Goal: Transaction & Acquisition: Purchase product/service

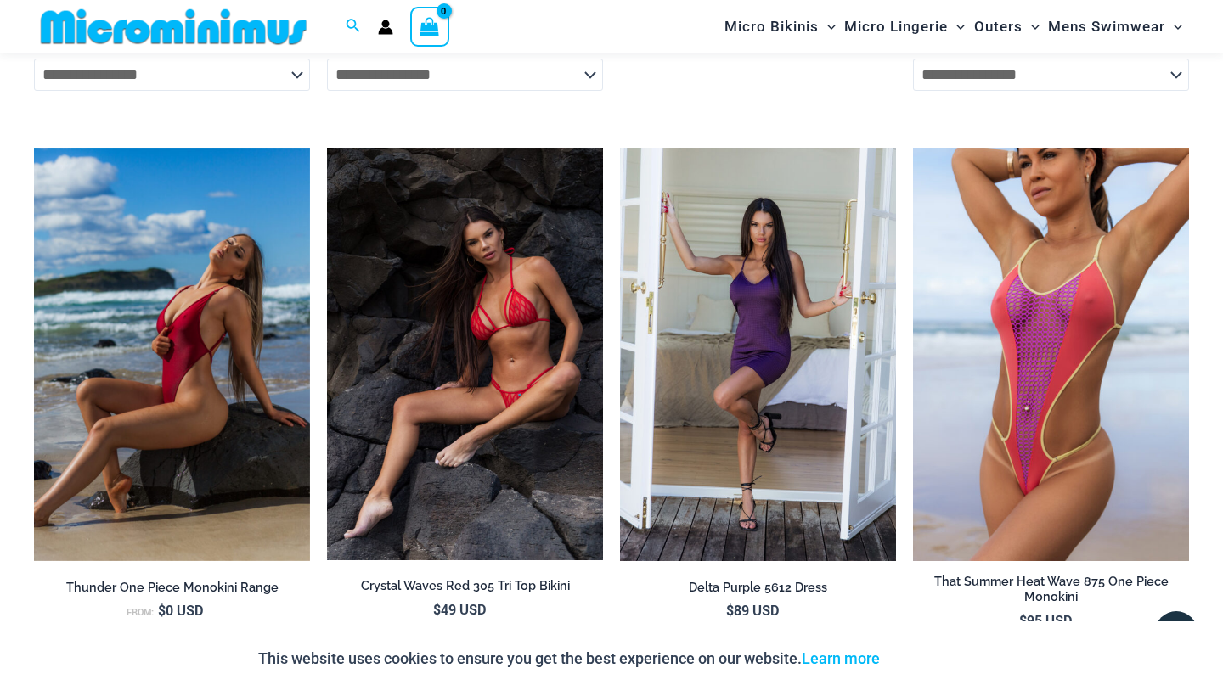
scroll to position [4147, 0]
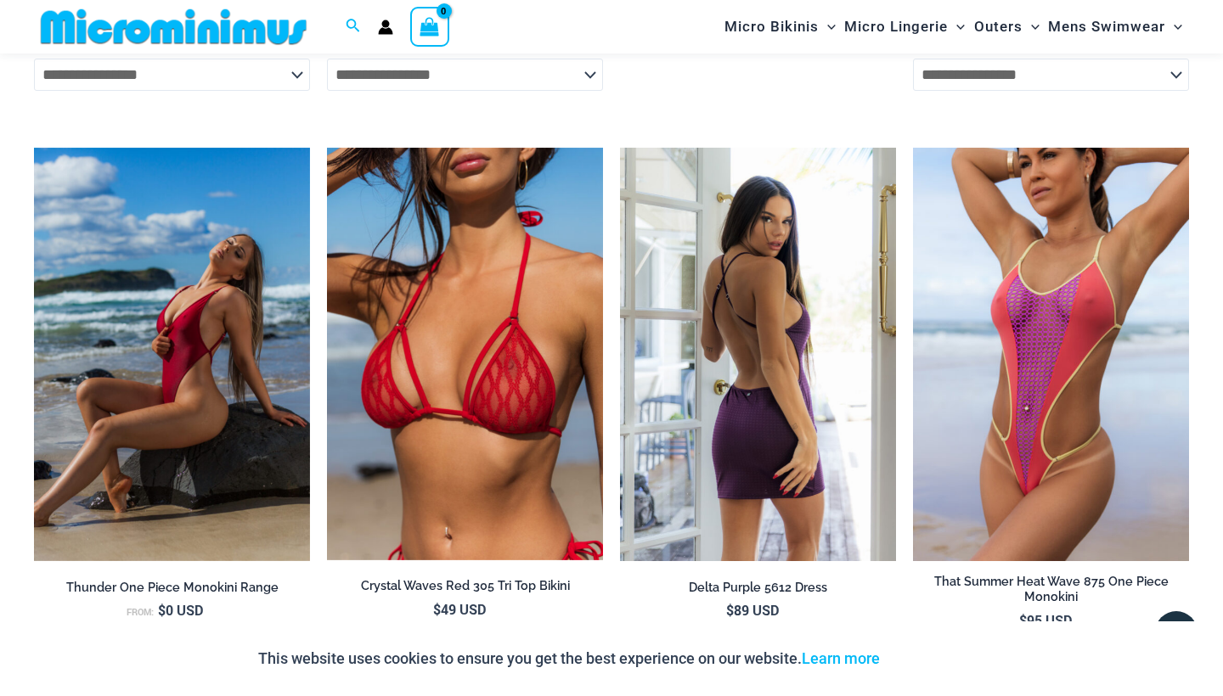
click at [766, 375] on img at bounding box center [758, 355] width 276 height 414
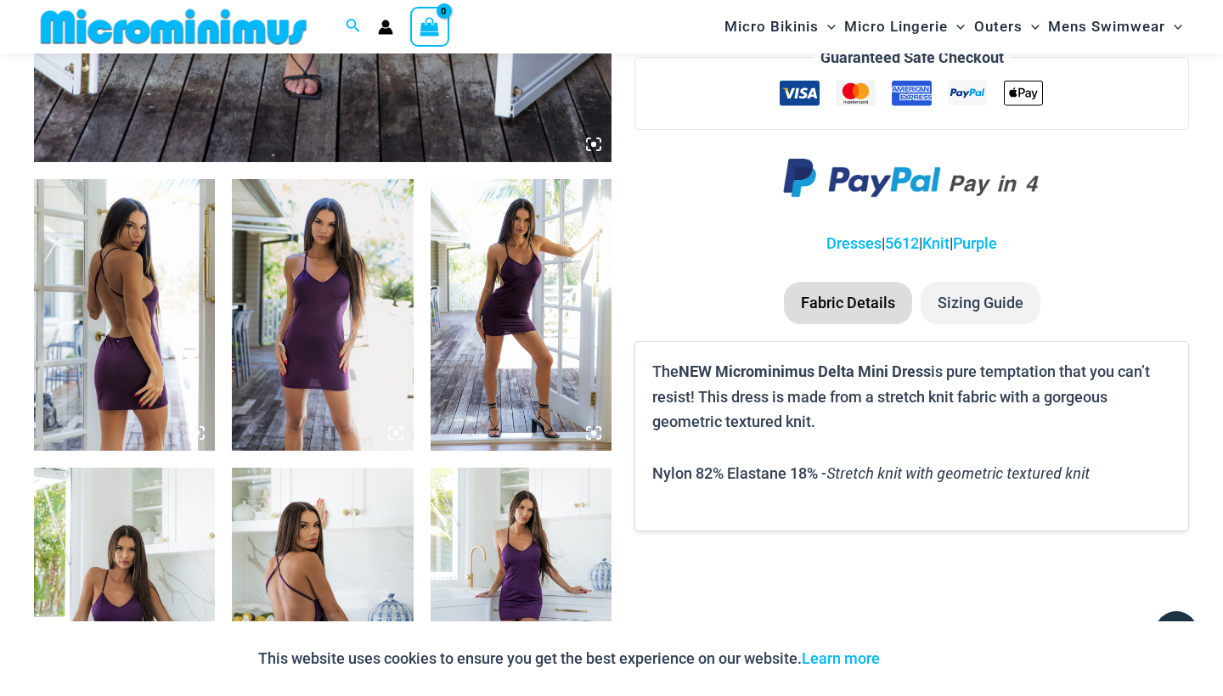
scroll to position [862, 0]
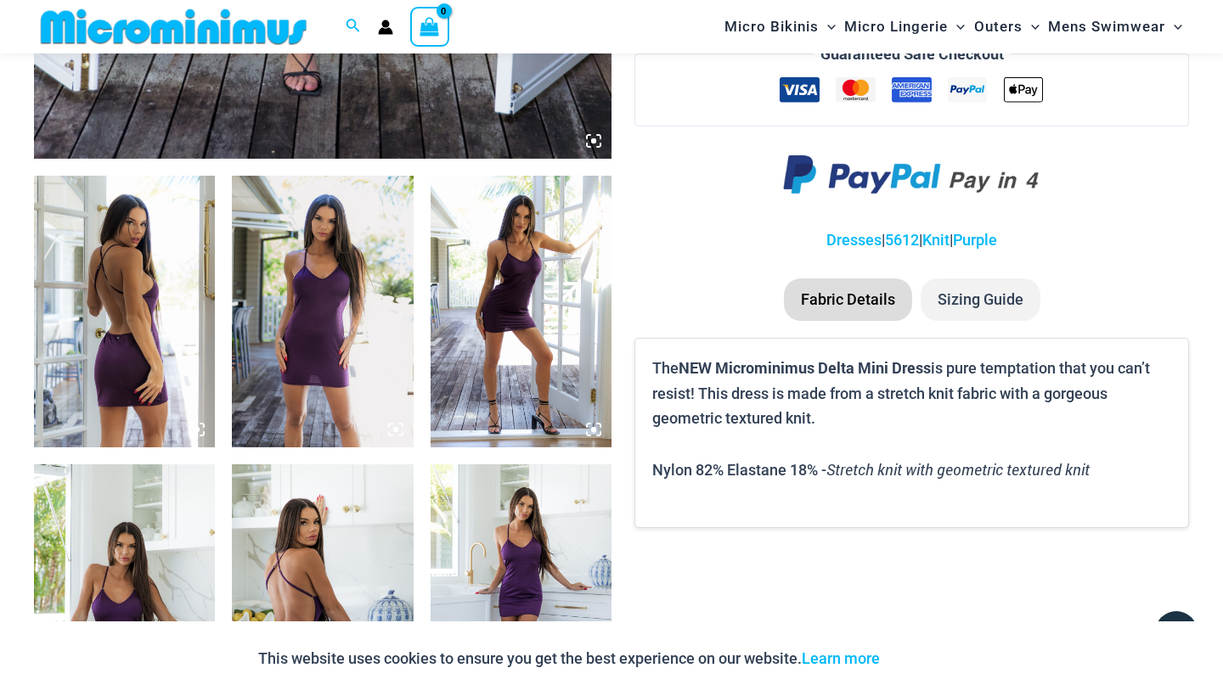
click at [168, 343] on img at bounding box center [124, 312] width 181 height 272
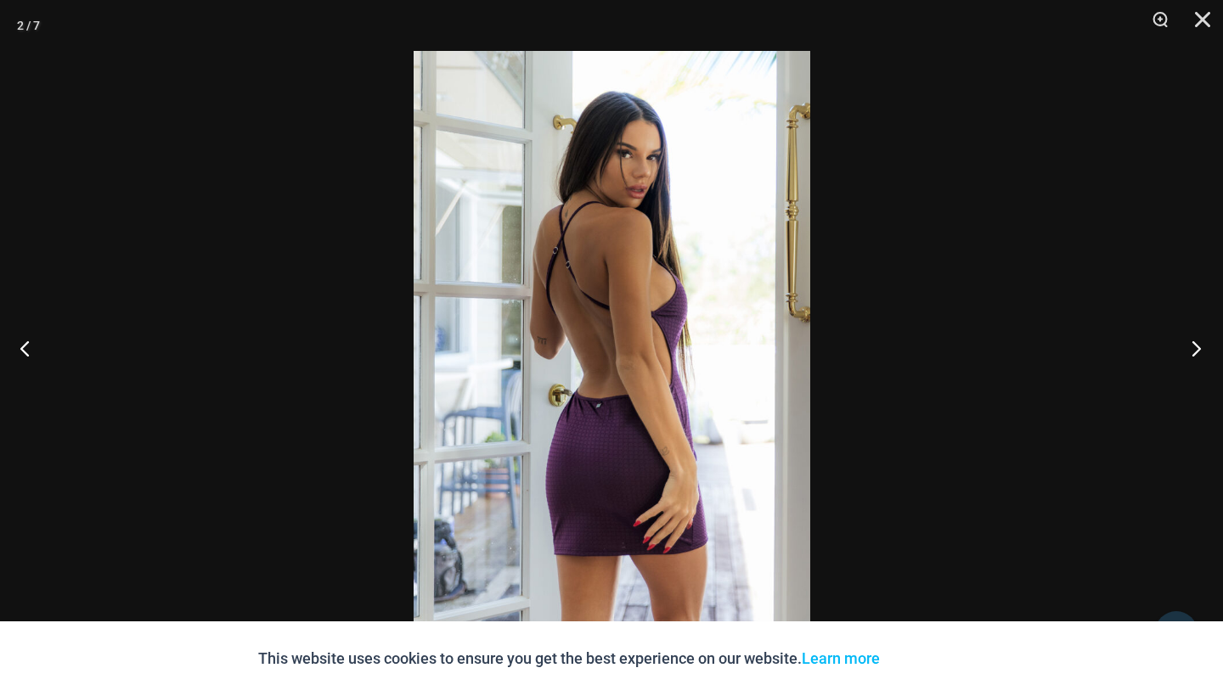
click at [1194, 349] on button "Next" at bounding box center [1191, 348] width 64 height 85
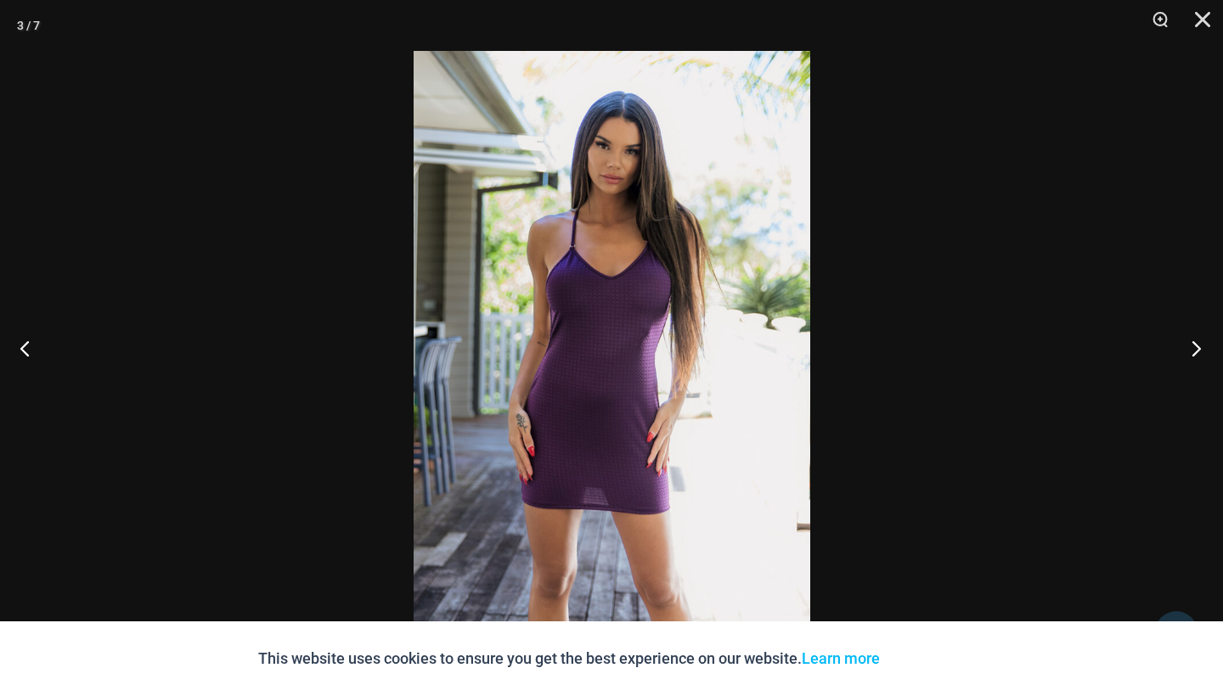
click at [1194, 349] on button "Next" at bounding box center [1191, 348] width 64 height 85
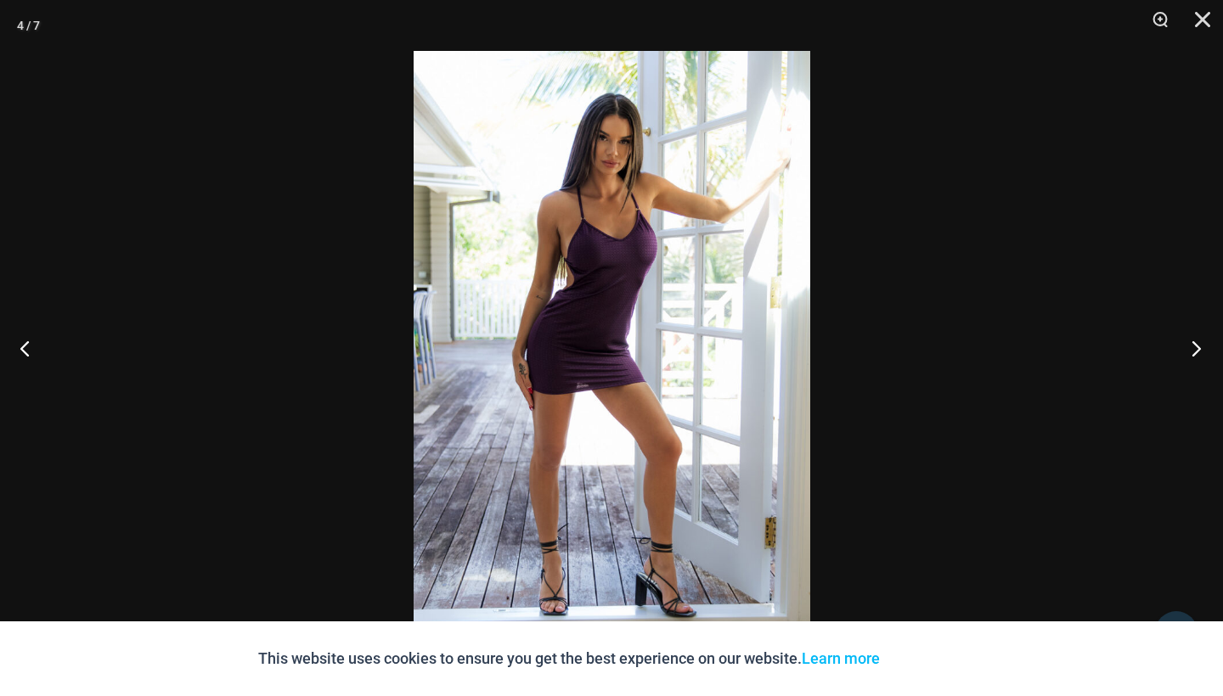
click at [1194, 349] on button "Next" at bounding box center [1191, 348] width 64 height 85
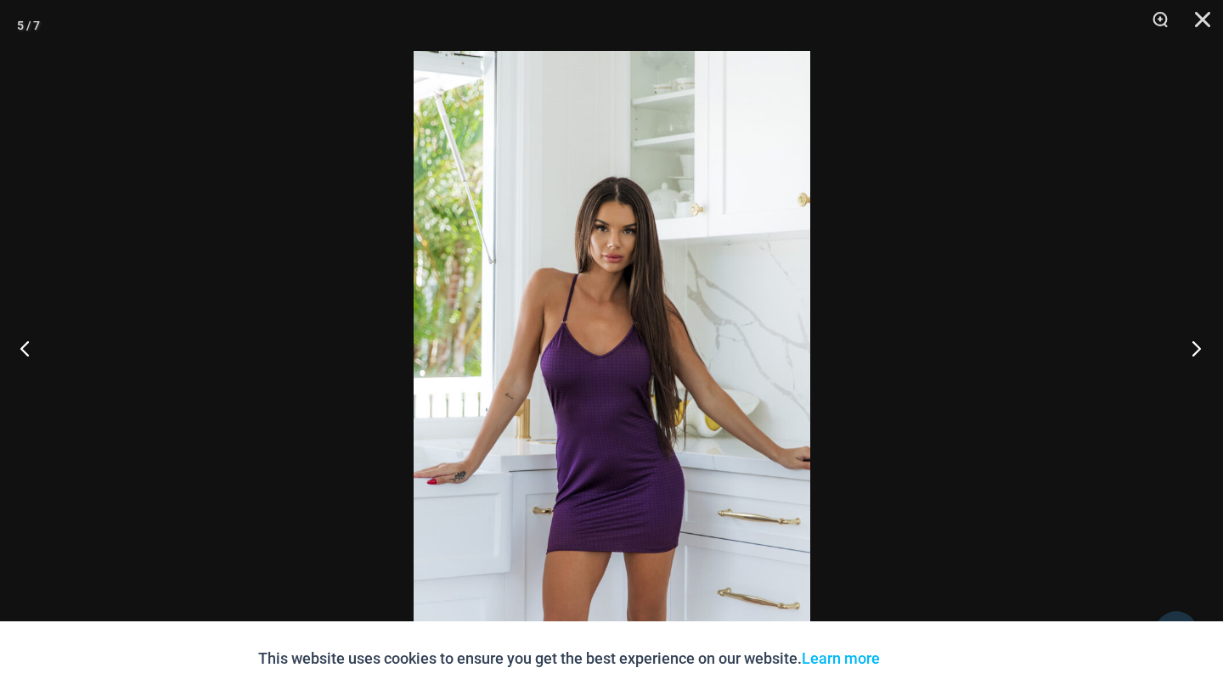
click at [1194, 349] on button "Next" at bounding box center [1191, 348] width 64 height 85
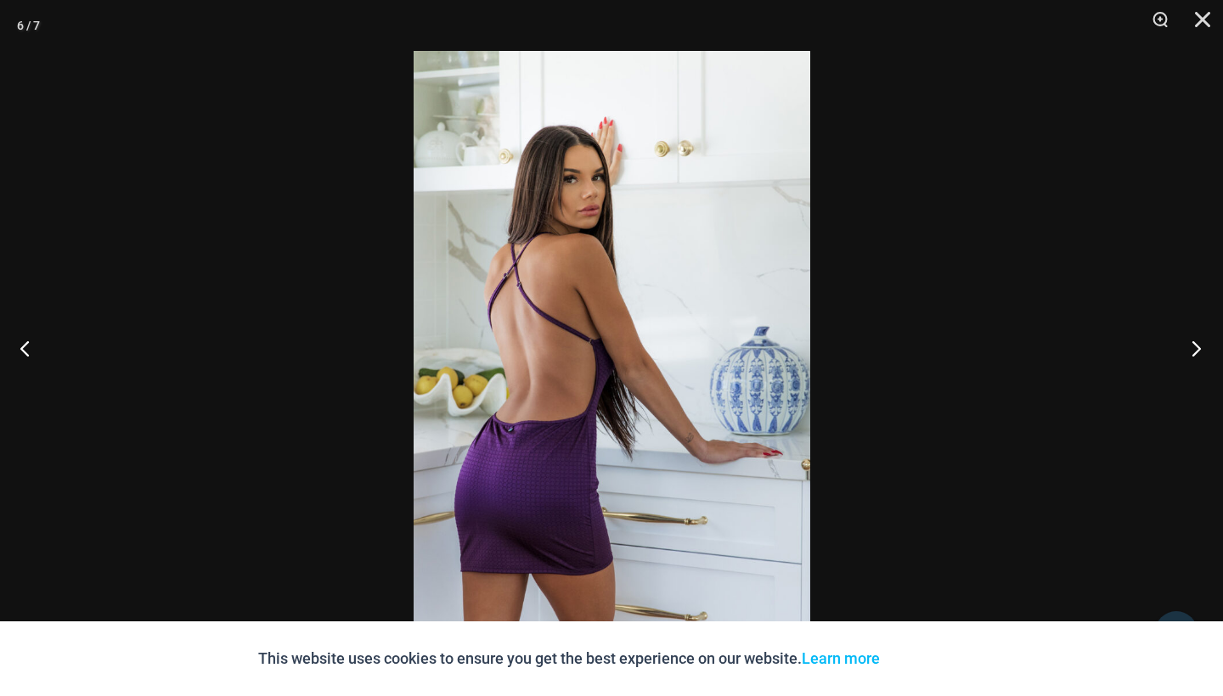
click at [1194, 349] on button "Next" at bounding box center [1191, 348] width 64 height 85
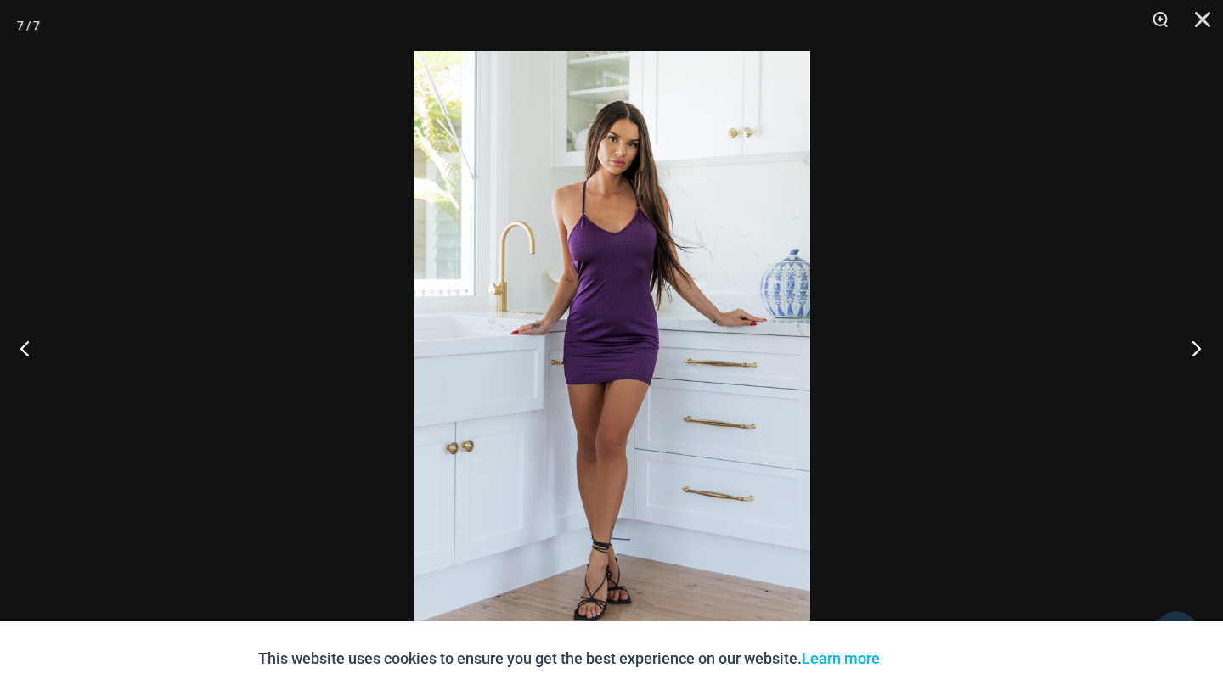
click at [1194, 349] on button "Next" at bounding box center [1191, 348] width 64 height 85
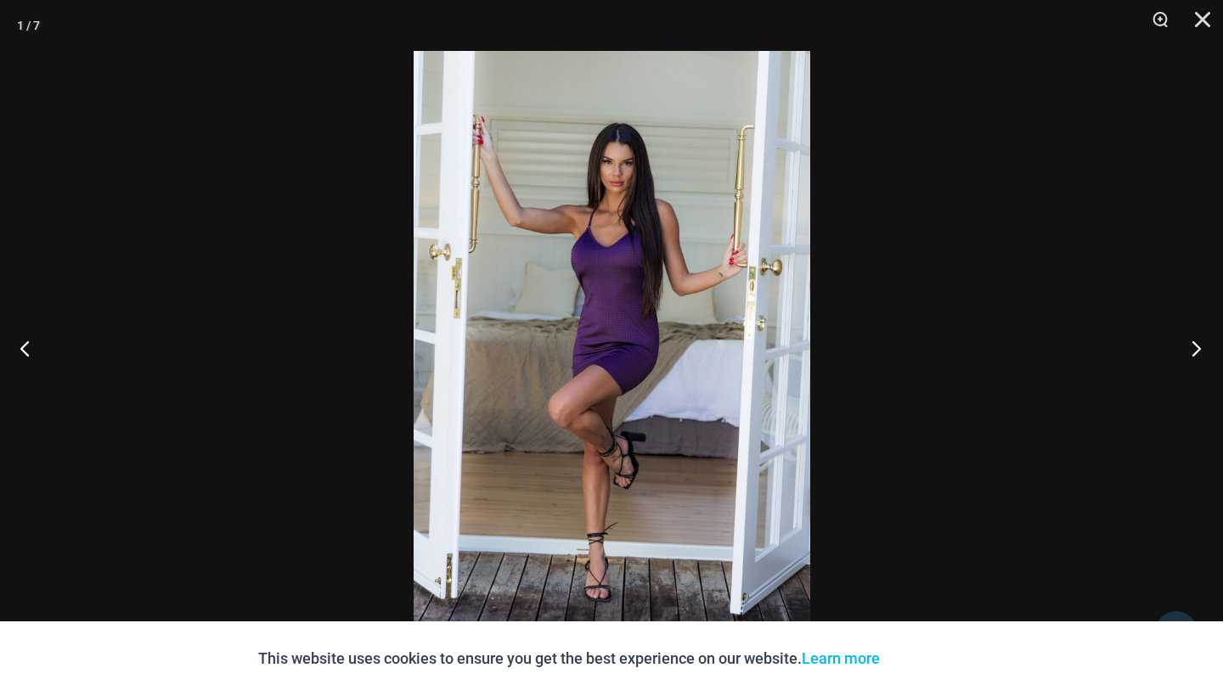
click at [1194, 349] on button "Next" at bounding box center [1191, 348] width 64 height 85
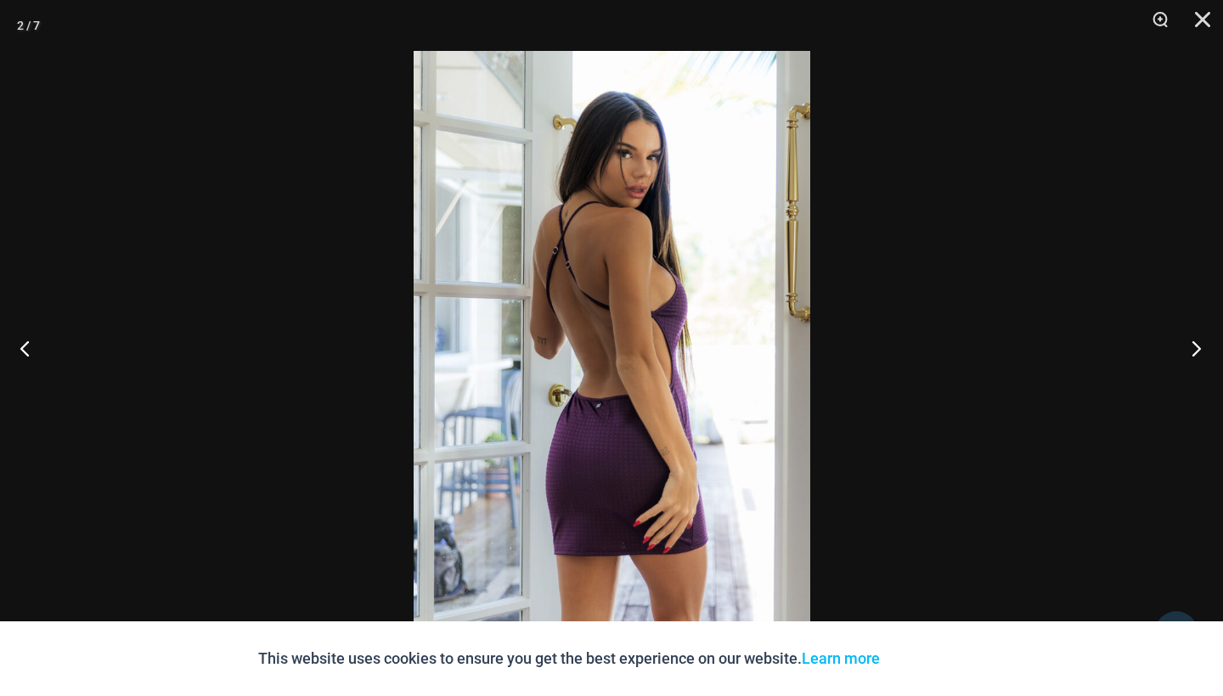
click at [1194, 349] on button "Next" at bounding box center [1191, 348] width 64 height 85
